Goal: Task Accomplishment & Management: Use online tool/utility

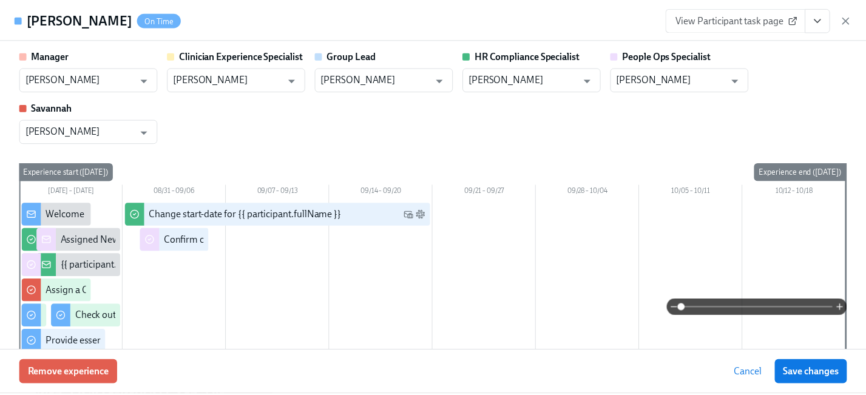
scroll to position [1582, 0]
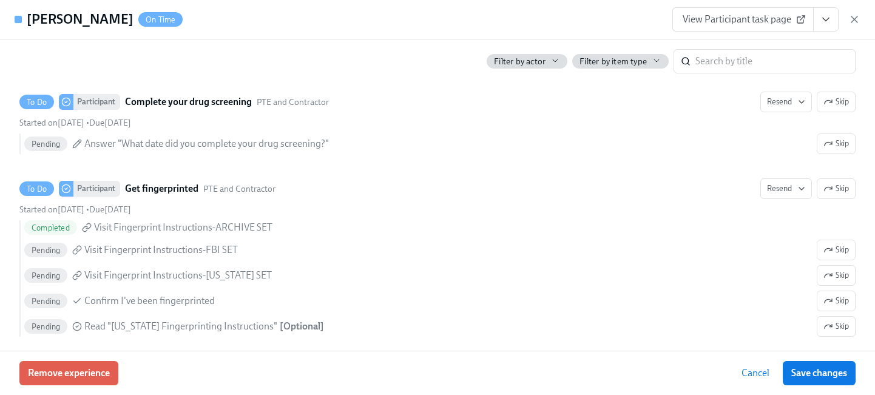
click at [853, 21] on icon "button" at bounding box center [854, 19] width 12 height 12
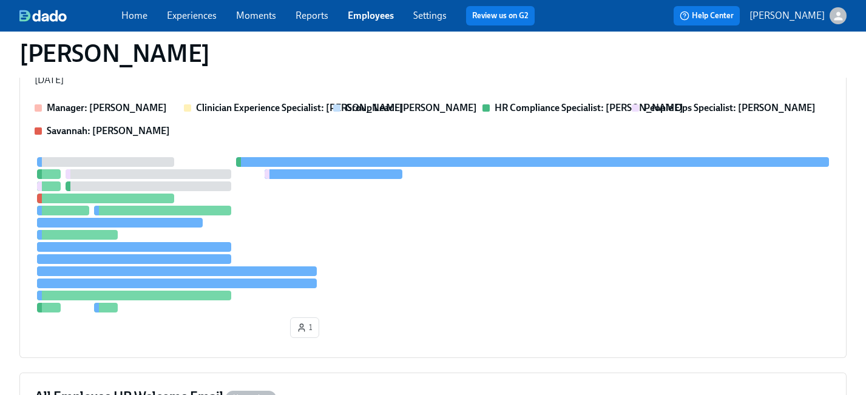
click at [378, 18] on link "Employees" at bounding box center [371, 16] width 46 height 12
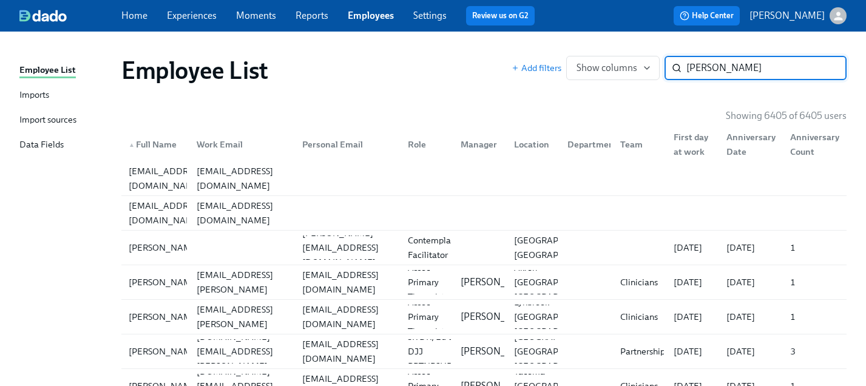
type input "[PERSON_NAME]"
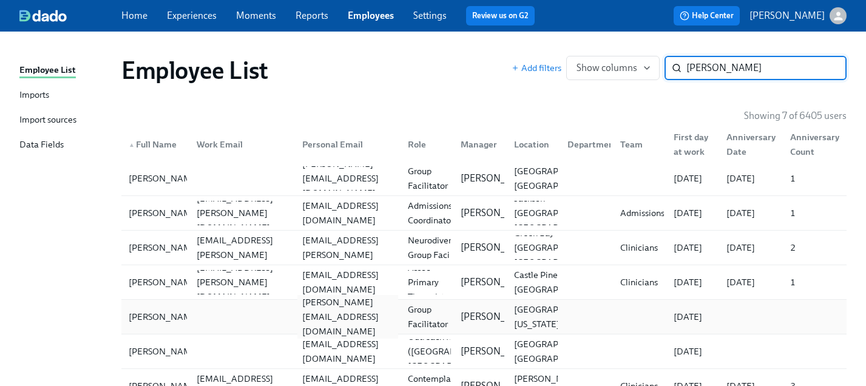
click at [299, 319] on div "[PERSON_NAME][EMAIL_ADDRESS][DOMAIN_NAME]" at bounding box center [345, 317] width 106 height 24
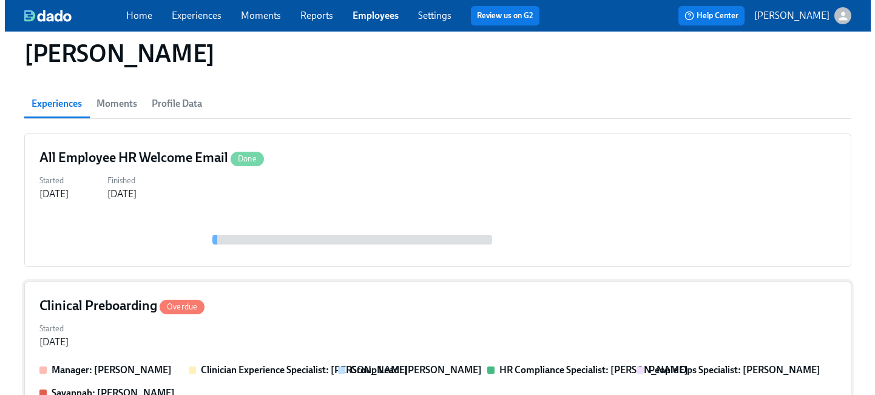
scroll to position [88, 0]
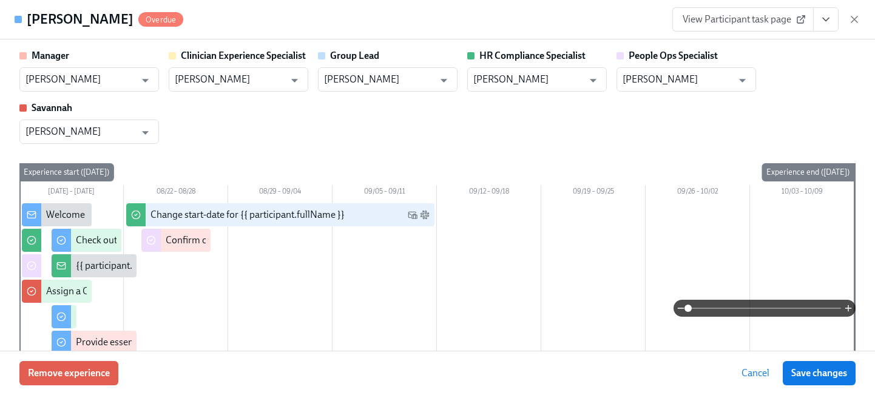
click at [826, 19] on icon "View task page" at bounding box center [826, 19] width 12 height 12
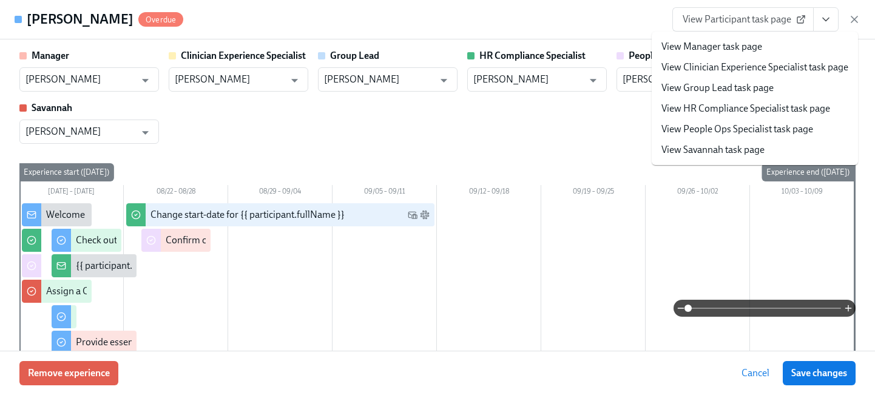
click at [730, 133] on link "View People Ops Specialist task page" at bounding box center [737, 129] width 152 height 13
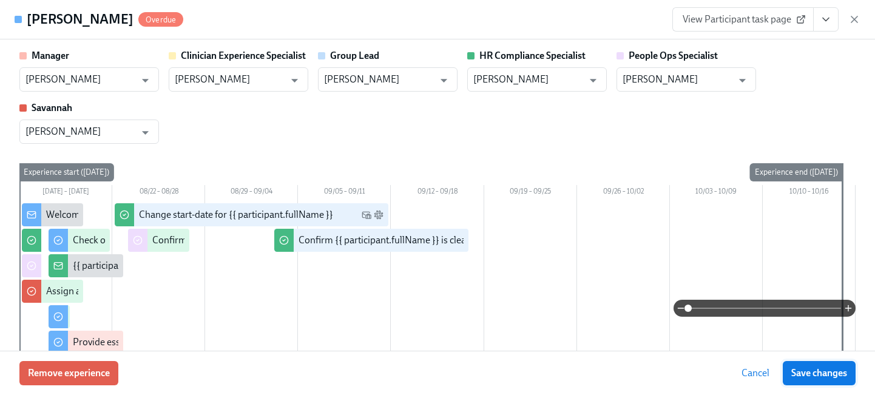
click at [826, 370] on span "Save changes" at bounding box center [819, 373] width 56 height 12
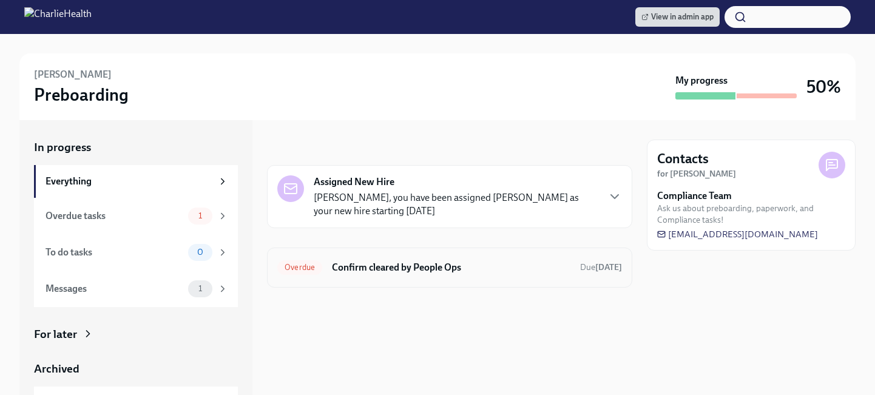
click at [385, 265] on h6 "Confirm cleared by People Ops" at bounding box center [451, 267] width 238 height 13
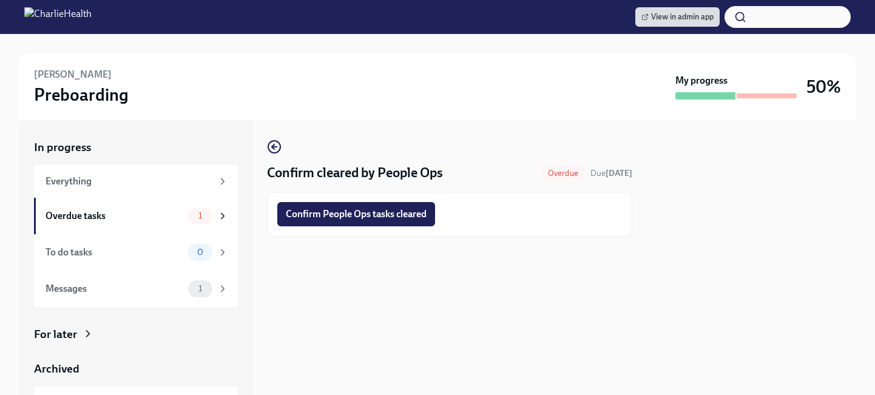
click at [302, 218] on span "Confirm People Ops tasks cleared" at bounding box center [356, 214] width 141 height 12
